Goal: Task Accomplishment & Management: Use online tool/utility

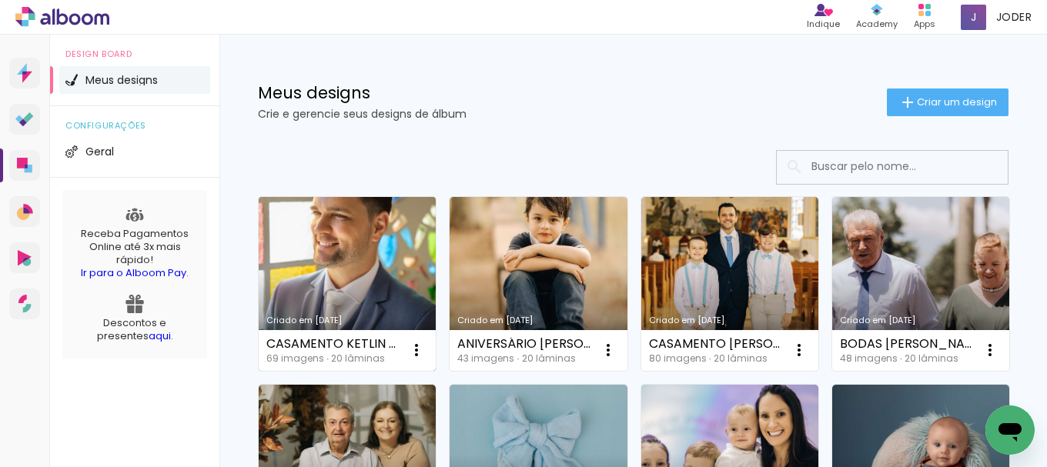
click at [343, 297] on link "Criado em [DATE]" at bounding box center [347, 284] width 177 height 174
